Goal: Transaction & Acquisition: Subscribe to service/newsletter

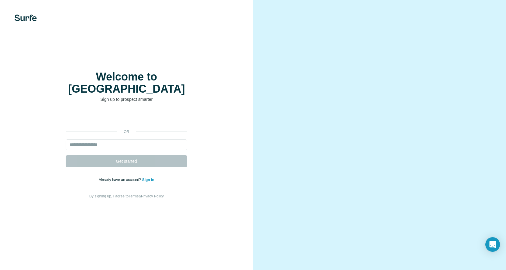
click at [120, 140] on input "email" at bounding box center [127, 145] width 122 height 11
click at [98, 141] on input "email" at bounding box center [127, 145] width 122 height 11
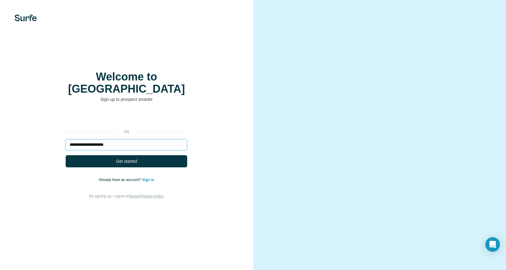
type input "**********"
click at [124, 158] on span "Get started" at bounding box center [126, 161] width 21 height 6
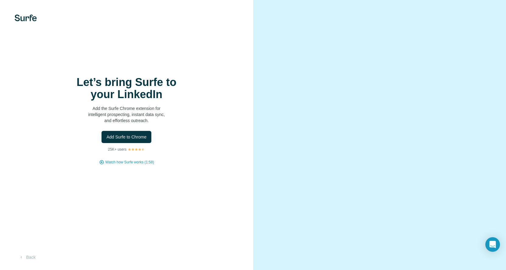
click at [132, 139] on span "Add Surfe to Chrome" at bounding box center [126, 137] width 40 height 6
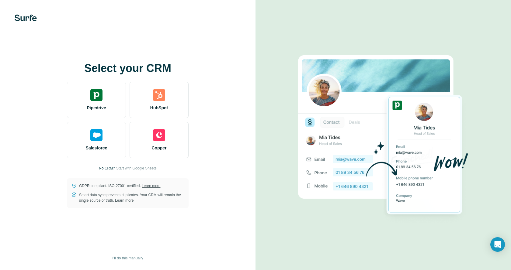
click at [93, 104] on div "Pipedrive" at bounding box center [96, 100] width 59 height 36
